Goal: Transaction & Acquisition: Obtain resource

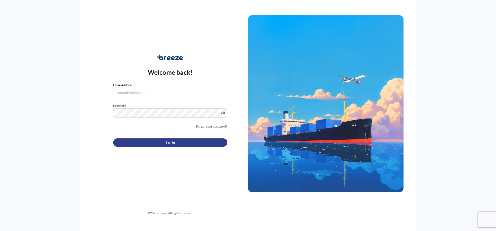
type input "[EMAIL_ADDRESS][DOMAIN_NAME]"
click at [194, 142] on button "Sign In" at bounding box center [170, 142] width 114 height 8
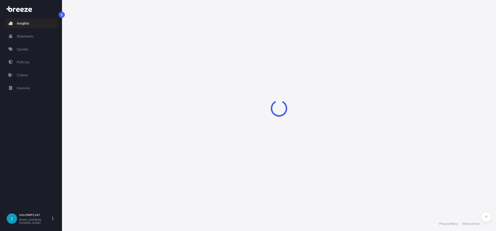
select select "2025"
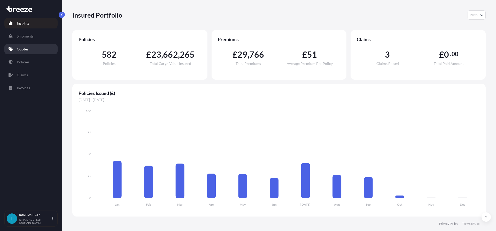
click at [19, 52] on link "Quotes" at bounding box center [30, 49] width 53 height 10
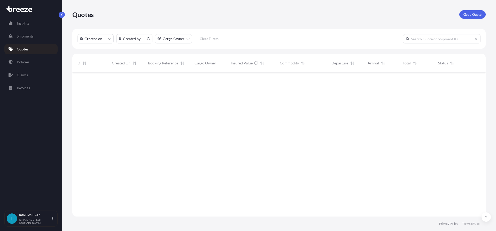
scroll to position [143, 410]
click at [461, 14] on link "Get a Quote" at bounding box center [472, 14] width 26 height 8
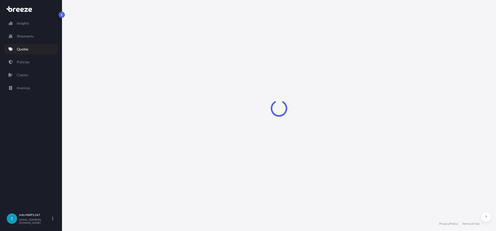
select select "Road"
select select "Air"
select select "1"
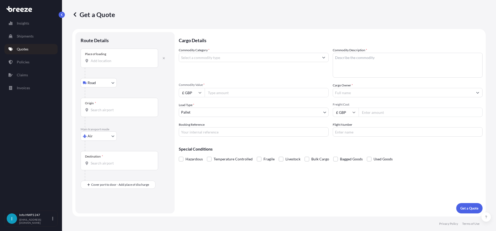
click at [116, 64] on div "Place of loading" at bounding box center [120, 58] width 78 height 19
click at [116, 63] on input "Place of loading" at bounding box center [121, 60] width 61 height 5
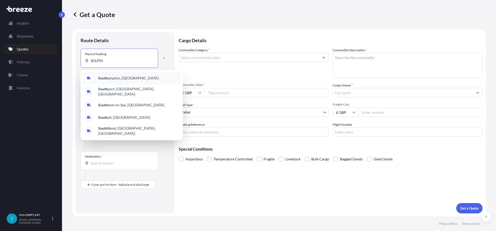
click at [138, 74] on div "[GEOGRAPHIC_DATA], [GEOGRAPHIC_DATA]" at bounding box center [132, 78] width 98 height 12
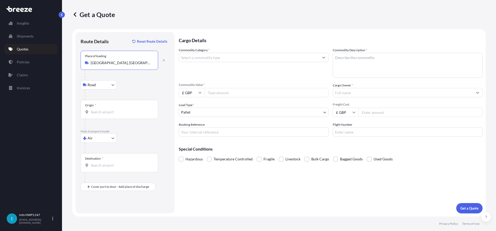
type input "[GEOGRAPHIC_DATA], [GEOGRAPHIC_DATA]"
click at [118, 107] on div "Origin *" at bounding box center [120, 109] width 78 height 19
click at [118, 109] on input "Origin *" at bounding box center [121, 111] width 61 height 5
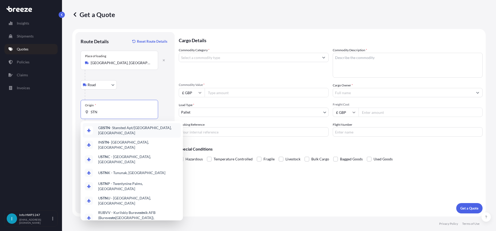
click at [127, 130] on span "GB STN - Stansted Apt/[GEOGRAPHIC_DATA], [GEOGRAPHIC_DATA]" at bounding box center [138, 130] width 81 height 10
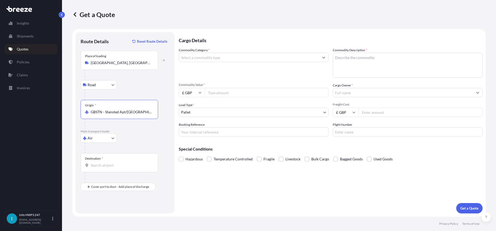
type input "GBSTN - Stansted Apt/[GEOGRAPHIC_DATA], [GEOGRAPHIC_DATA]"
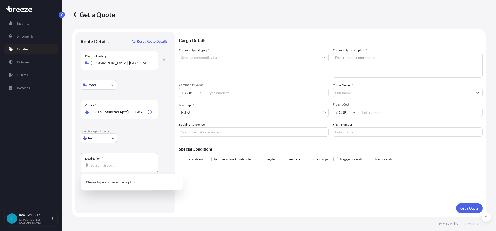
click at [105, 163] on input "Destination *" at bounding box center [121, 165] width 61 height 5
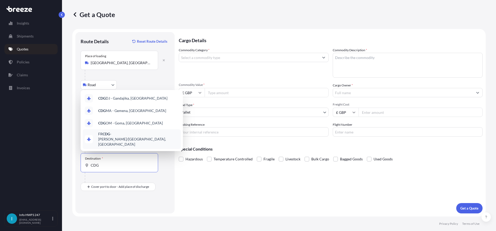
click at [140, 146] on div "FR CDG - [PERSON_NAME]-de-Gaulle Apt/[GEOGRAPHIC_DATA], [GEOGRAPHIC_DATA]" at bounding box center [132, 139] width 98 height 20
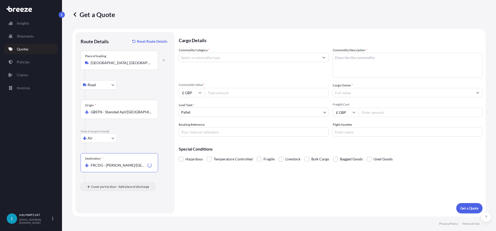
type input "FRCDG - [PERSON_NAME]/[GEOGRAPHIC_DATA], [GEOGRAPHIC_DATA]"
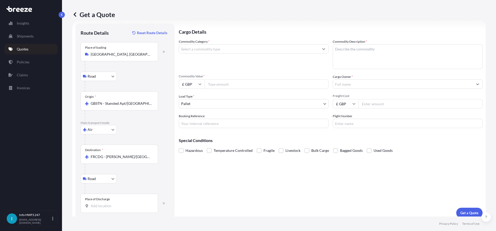
scroll to position [13, 0]
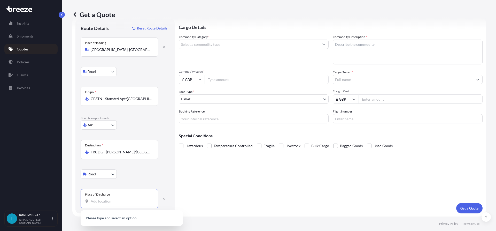
click at [135, 199] on input "Place of Discharge" at bounding box center [121, 200] width 61 height 5
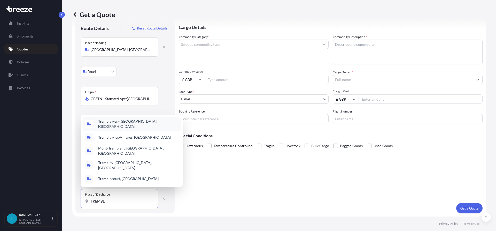
click at [108, 125] on div "Trembl ay-en-[GEOGRAPHIC_DATA], [GEOGRAPHIC_DATA]" at bounding box center [132, 124] width 98 height 14
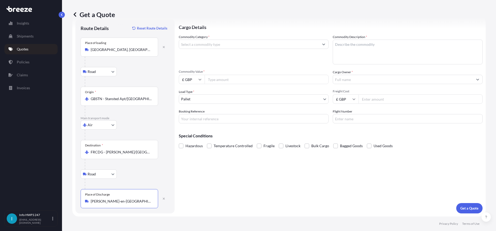
type input "[PERSON_NAME]-en-[GEOGRAPHIC_DATA], [GEOGRAPHIC_DATA]"
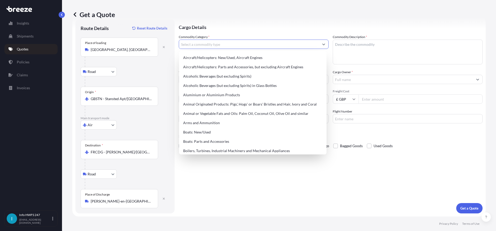
click at [227, 48] on input "Commodity Category *" at bounding box center [249, 44] width 140 height 9
click at [226, 65] on div "Aircraft/Helicopters: Parts and Accessories, but excluding Aircraft Engines" at bounding box center [252, 66] width 143 height 9
type input "Aircraft/Helicopters: Parts and Accessories, but excluding Aircraft Engines"
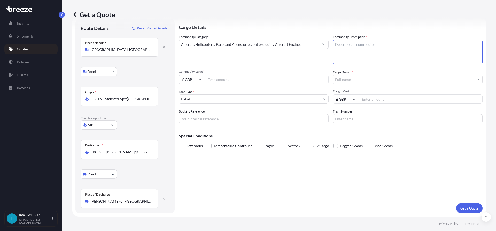
click at [398, 45] on textarea "Commodity Description *" at bounding box center [408, 52] width 150 height 25
click at [377, 48] on textarea "CIVIL AIRCRAFT PART -" at bounding box center [408, 52] width 150 height 25
paste textarea "HORIZONTAL STABILIZER ELECTRONIC CONTROL UNIT"
type textarea "CIVIL AIRCRAFT PART - HORIZONTAL STABILIZER ELECTRONIC CONTROL UNIT"
click at [198, 79] on input "£ GBP" at bounding box center [192, 79] width 26 height 9
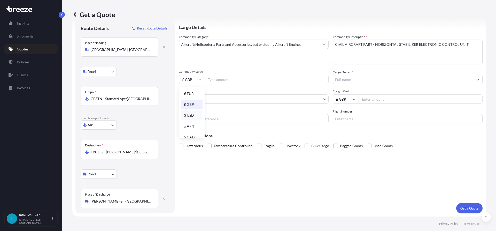
click at [189, 116] on div "$ USD" at bounding box center [192, 115] width 22 height 10
type input "$ USD"
click at [236, 78] on input "Commodity Value *" at bounding box center [267, 79] width 124 height 9
paste input "92970.00"
type input "92970.00"
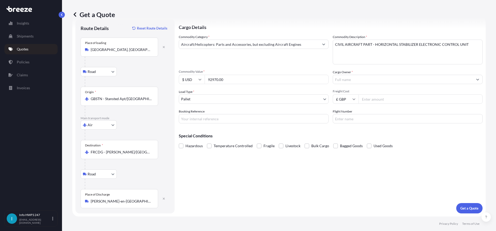
click at [354, 78] on input "Cargo Owner *" at bounding box center [403, 79] width 140 height 9
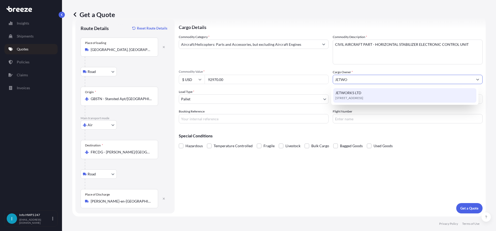
click at [363, 98] on span "[STREET_ADDRESS]" at bounding box center [349, 97] width 28 height 5
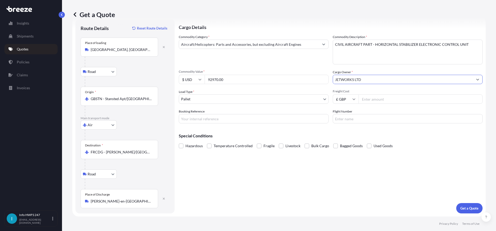
type input "JETWORKS LTD"
click at [214, 98] on body "15 options available. 0 options available. 1 option available. Insights Shipmen…" at bounding box center [248, 115] width 496 height 231
drag, startPoint x: 213, startPoint y: 118, endPoint x: 223, endPoint y: 122, distance: 10.8
click at [213, 118] on input "Booking Reference" at bounding box center [254, 118] width 150 height 9
paste input "HE167747"
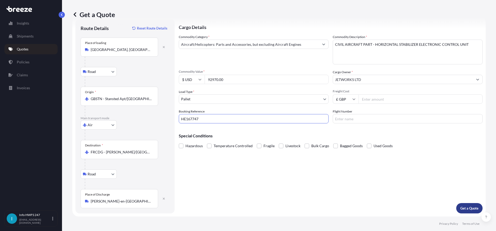
type input "HE167747"
click at [468, 212] on button "Get a Quote" at bounding box center [469, 208] width 26 height 10
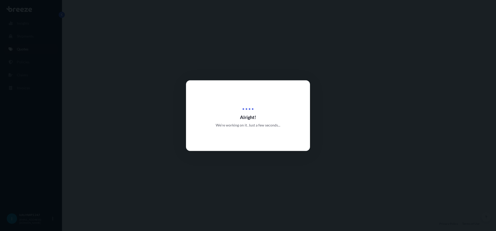
select select "Road"
select select "Air"
select select "Road"
select select "1"
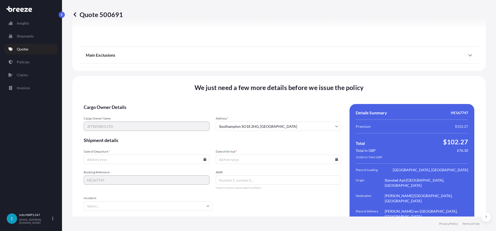
scroll to position [687, 0]
click at [204, 154] on input "Date of Departure *" at bounding box center [147, 158] width 126 height 9
click at [207, 154] on input "Date of Departure *" at bounding box center [147, 158] width 126 height 9
click at [204, 157] on icon at bounding box center [204, 158] width 3 height 3
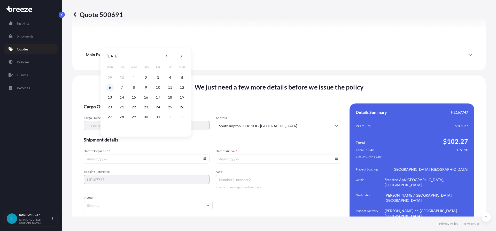
click at [112, 87] on button "6" at bounding box center [110, 87] width 8 height 8
type input "[DATE]"
drag, startPoint x: 329, startPoint y: 146, endPoint x: 333, endPoint y: 146, distance: 3.1
click at [332, 154] on input "Date of Arrival *" at bounding box center [279, 158] width 126 height 9
drag, startPoint x: 333, startPoint y: 146, endPoint x: 335, endPoint y: 144, distance: 2.7
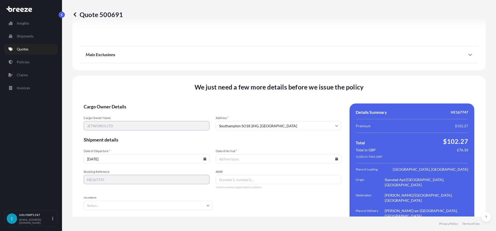
click at [333, 154] on input "Date of Arrival *" at bounding box center [279, 158] width 126 height 9
click at [335, 157] on icon at bounding box center [336, 158] width 3 height 3
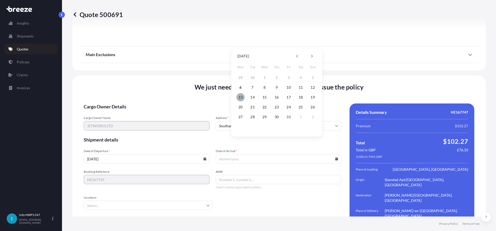
click at [239, 98] on button "13" at bounding box center [240, 97] width 8 height 8
type input "[DATE]"
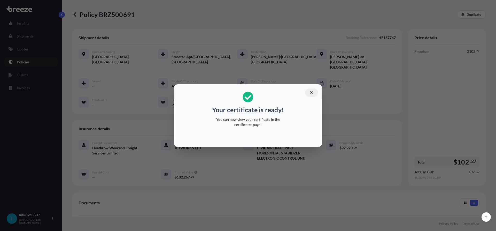
click at [313, 89] on button "button" at bounding box center [311, 92] width 13 height 8
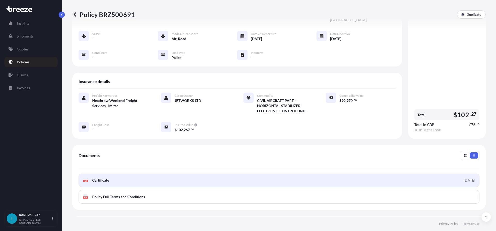
scroll to position [52, 0]
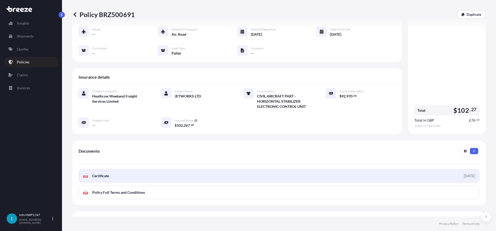
click at [236, 169] on link "PDF Certificate [DATE]" at bounding box center [279, 175] width 401 height 13
